Goal: Communication & Community: Answer question/provide support

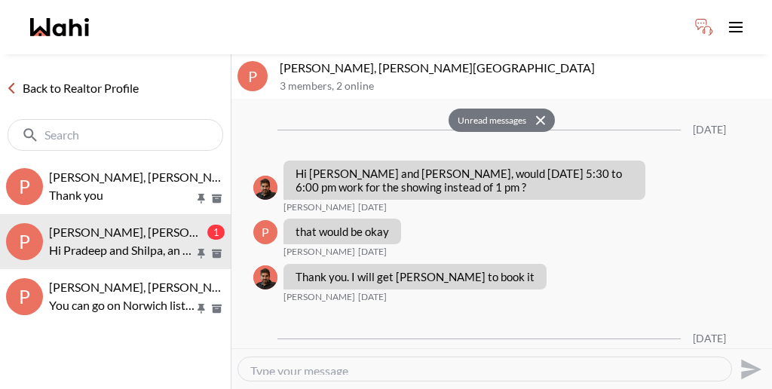
scroll to position [2453, 0]
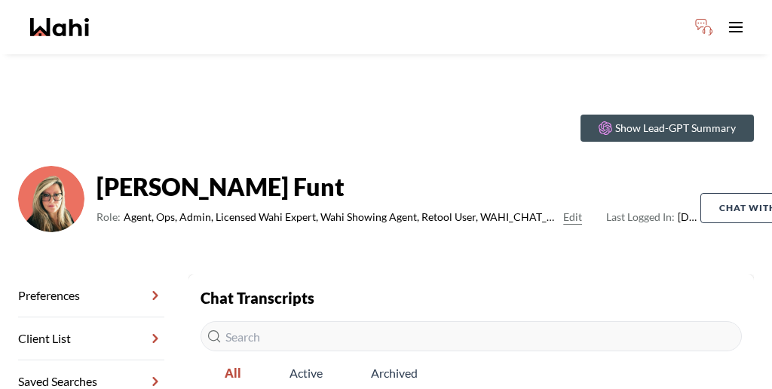
scroll to position [85, 0]
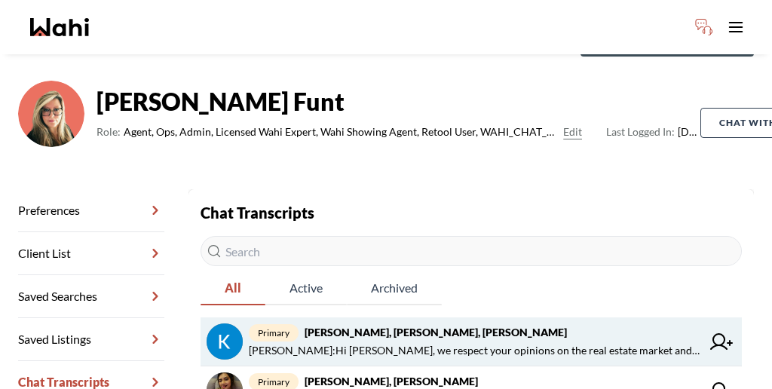
click at [308, 323] on span "primary [PERSON_NAME], [PERSON_NAME], [PERSON_NAME]" at bounding box center [475, 332] width 452 height 18
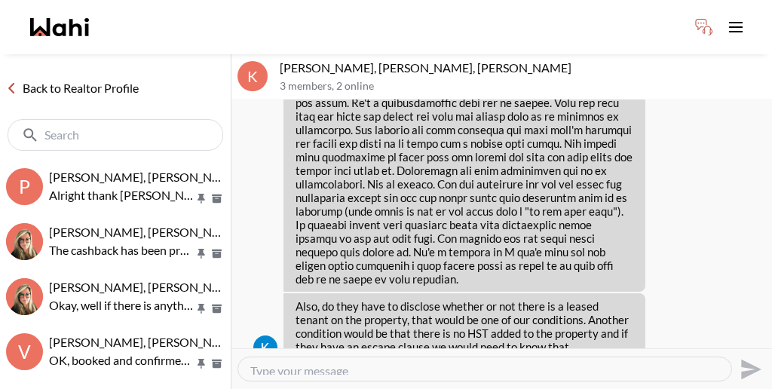
scroll to position [8428, 0]
